Goal: Register for event/course

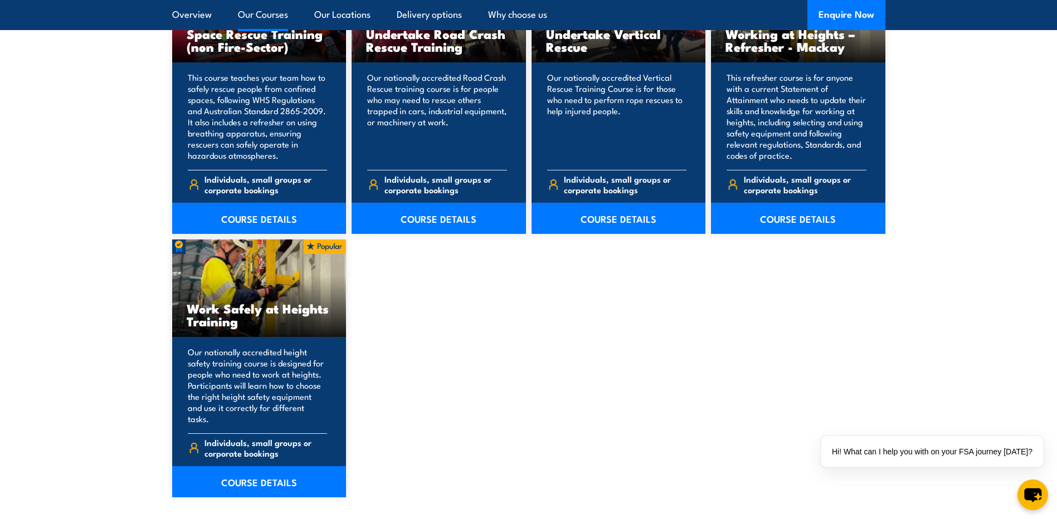
scroll to position [1280, 0]
click at [247, 469] on link "COURSE DETAILS" at bounding box center [259, 481] width 174 height 31
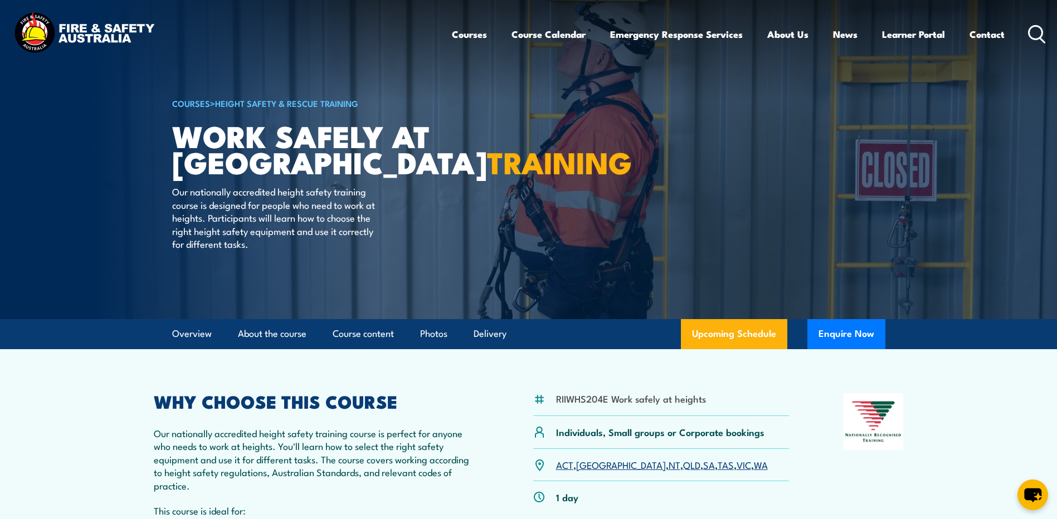
click at [754, 466] on link "WA" at bounding box center [761, 464] width 14 height 13
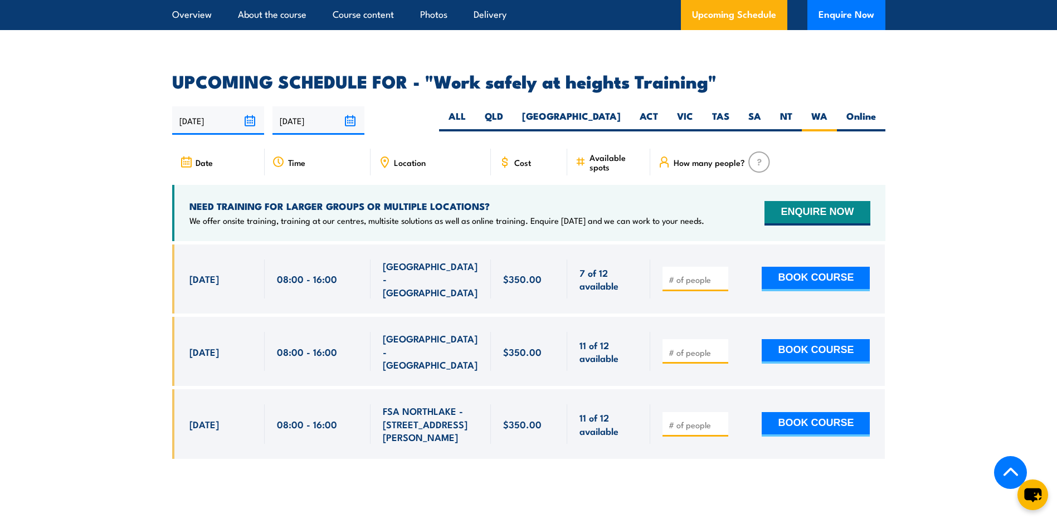
scroll to position [1717, 0]
